Goal: Task Accomplishment & Management: Use online tool/utility

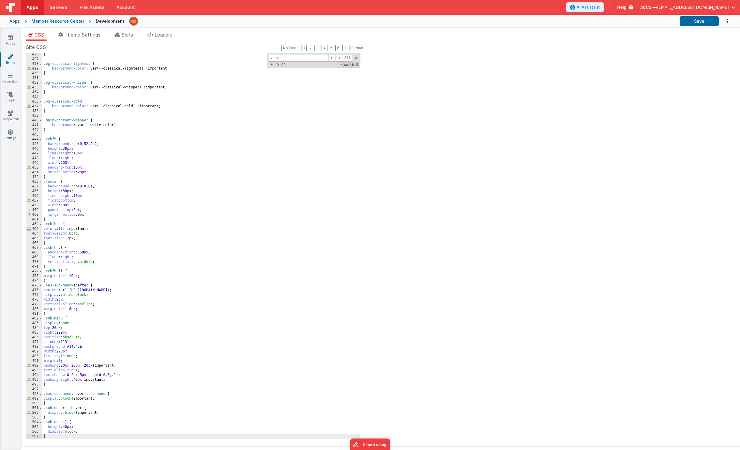
scroll to position [2004, 0]
click at [18, 23] on div "Apps" at bounding box center [14, 21] width 11 height 6
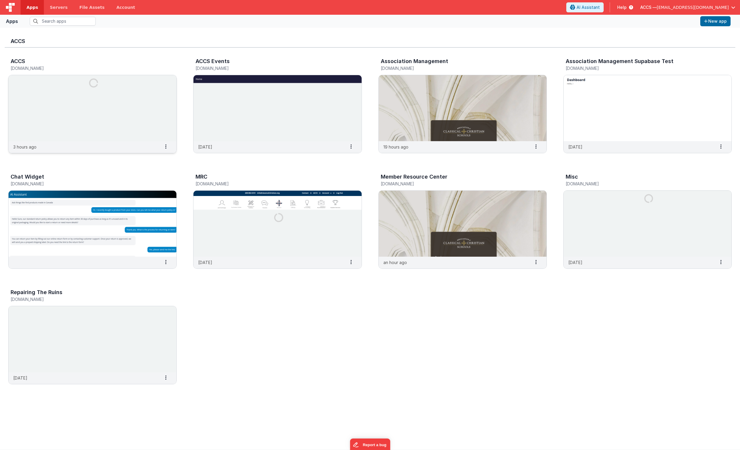
click at [144, 118] on img at bounding box center [93, 108] width 168 height 66
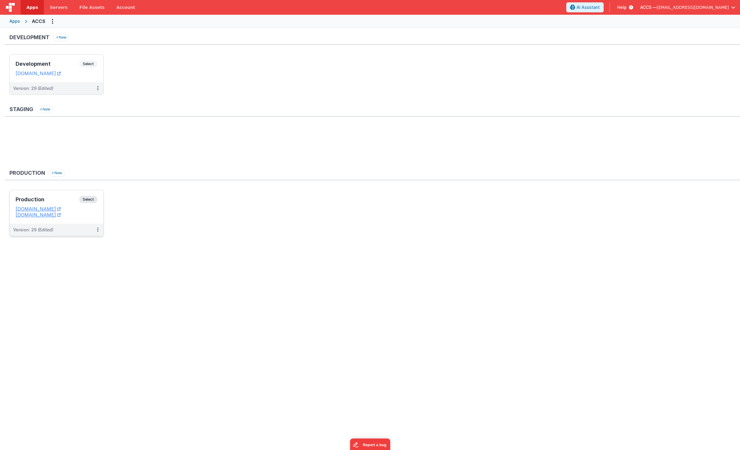
click at [74, 198] on h3 "Production" at bounding box center [48, 199] width 64 height 6
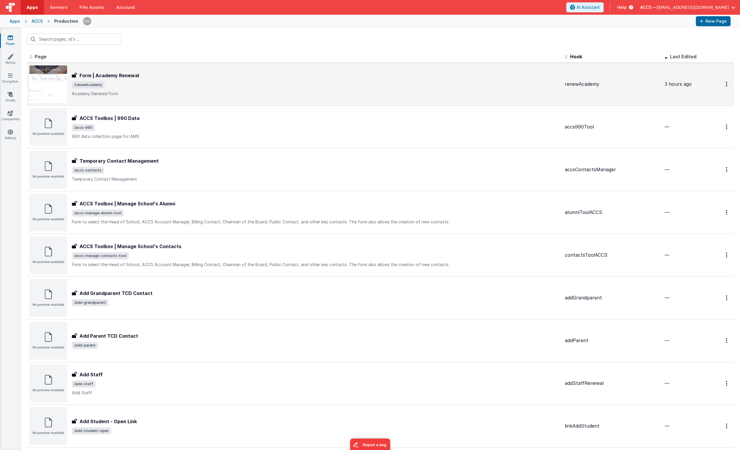
click at [115, 79] on div "Form | Academy Renewal Form | Academy Renewal /renewAcademy Academy Renewal Form" at bounding box center [316, 84] width 488 height 25
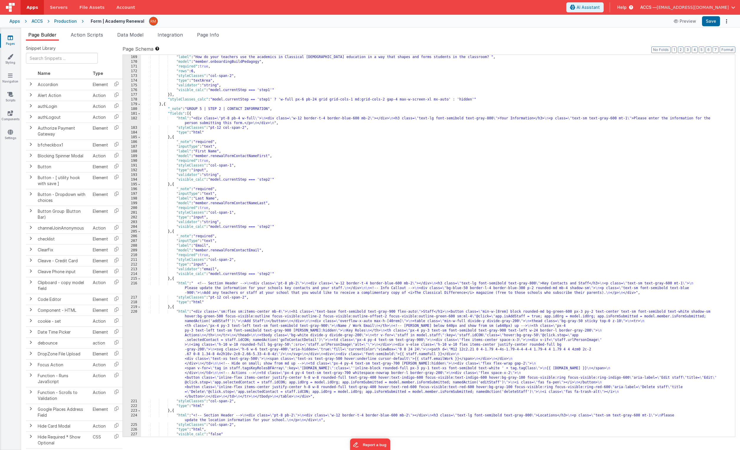
scroll to position [1011, 0]
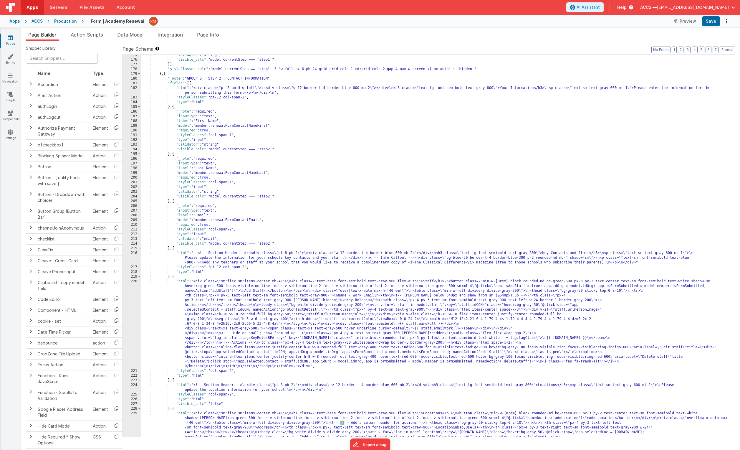
click at [211, 270] on div ""validator" : "string" , "visible_calc" : "model.currentStep === 'step1'" }] , …" at bounding box center [436, 286] width 590 height 467
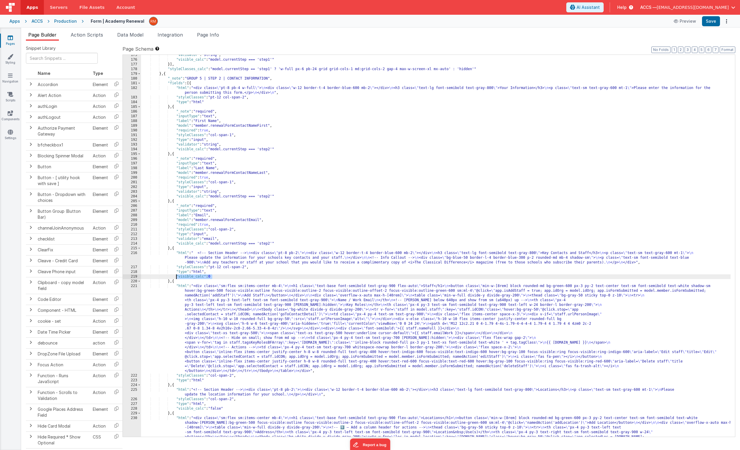
drag, startPoint x: 213, startPoint y: 276, endPoint x: 176, endPoint y: 275, distance: 36.8
click at [176, 275] on div ""validator" : "string" , "visible_calc" : "model.currentStep === 'step1'" }] , …" at bounding box center [436, 286] width 590 height 467
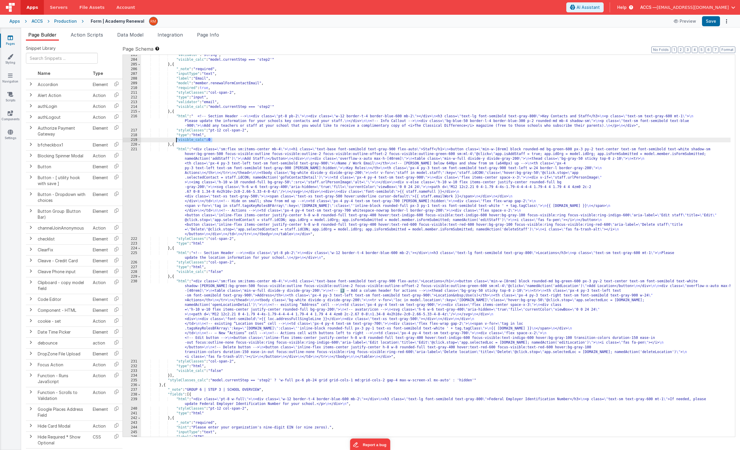
scroll to position [1147, 0]
click at [213, 244] on div ""validator" : "string" , "visible_calc" : "model.currentStep === 'step2'" } , {…" at bounding box center [436, 248] width 590 height 391
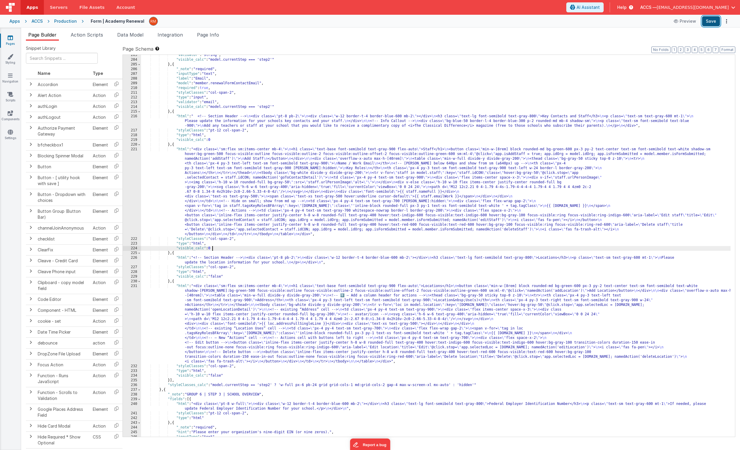
click at [709, 22] on button "Save" at bounding box center [711, 21] width 18 height 10
click at [710, 22] on button "Save" at bounding box center [711, 21] width 18 height 10
click at [214, 249] on div ""validator" : "string" , "visible_calc" : "model.currentStep === 'step2'" } , {…" at bounding box center [436, 248] width 590 height 391
click at [214, 140] on div ""validator" : "string" , "visible_calc" : "model.currentStep === 'step2'" } , {…" at bounding box center [436, 248] width 590 height 391
click at [708, 22] on button "Save" at bounding box center [711, 21] width 18 height 10
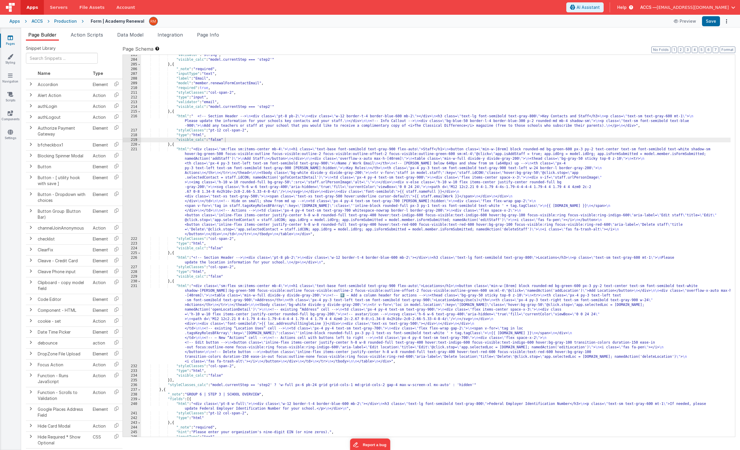
click at [9, 37] on icon at bounding box center [10, 38] width 5 height 6
